Goal: Information Seeking & Learning: Learn about a topic

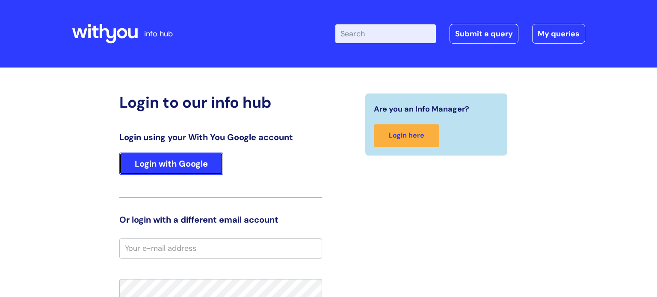
click at [189, 162] on link "Login with Google" at bounding box center [171, 164] width 104 height 22
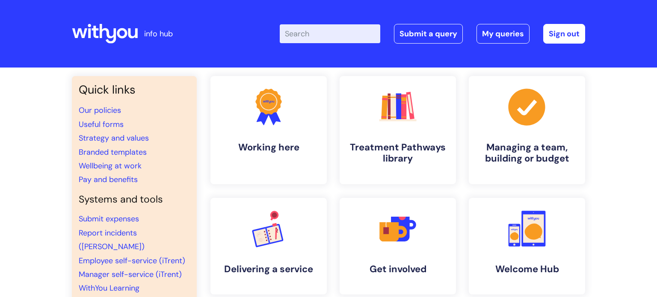
click at [322, 34] on input "Enter your search term here..." at bounding box center [330, 33] width 100 height 19
click at [396, 117] on rect at bounding box center [398, 106] width 6 height 27
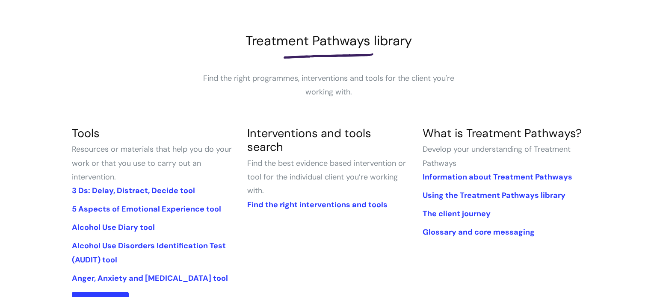
scroll to position [93, 0]
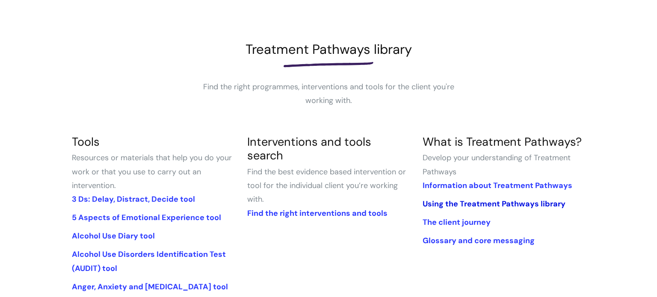
click at [501, 203] on link "Using the Treatment Pathways library" at bounding box center [493, 204] width 143 height 10
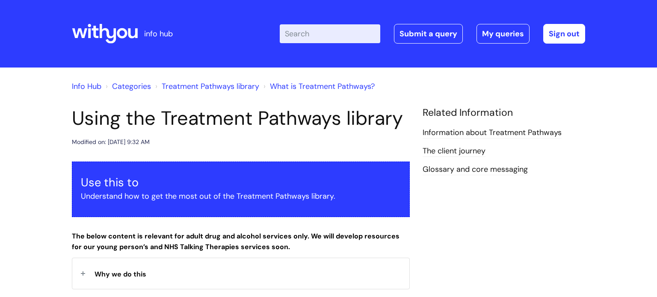
click at [318, 35] on input "Enter your search term here..." at bounding box center [330, 33] width 100 height 19
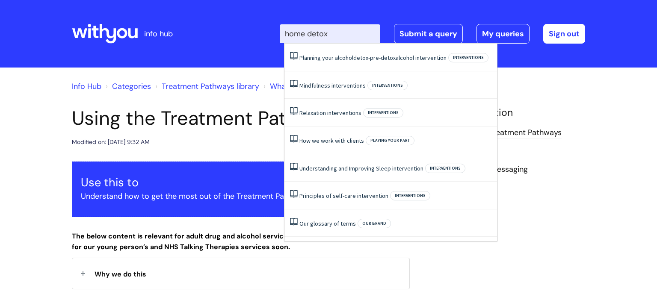
type input "home detox"
click at [374, 13] on div "Enter your search term here... home detox Search Submit a query My queries Welc…" at bounding box center [392, 34] width 386 height 50
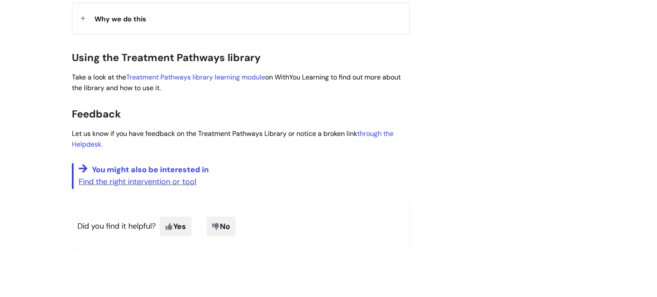
scroll to position [256, 0]
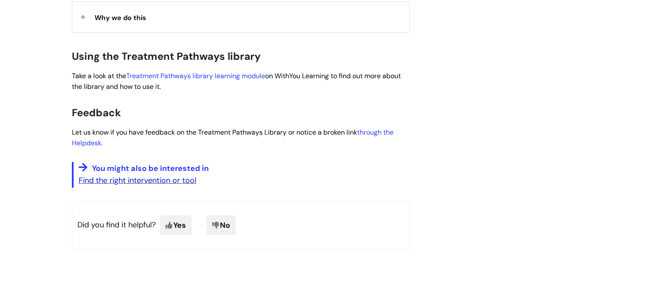
click at [127, 183] on link "Find the right intervention or tool" at bounding box center [138, 180] width 118 height 10
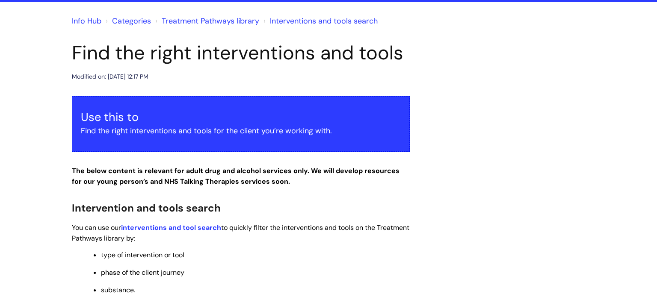
scroll to position [43, 0]
